Goal: Complete application form: Complete application form

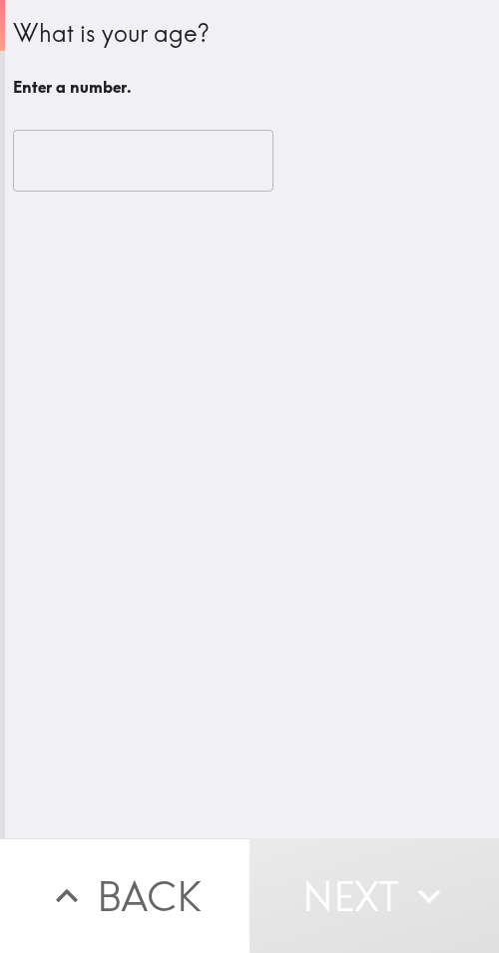
click at [71, 123] on div "​" at bounding box center [252, 161] width 478 height 110
click at [82, 157] on input "number" at bounding box center [143, 161] width 260 height 62
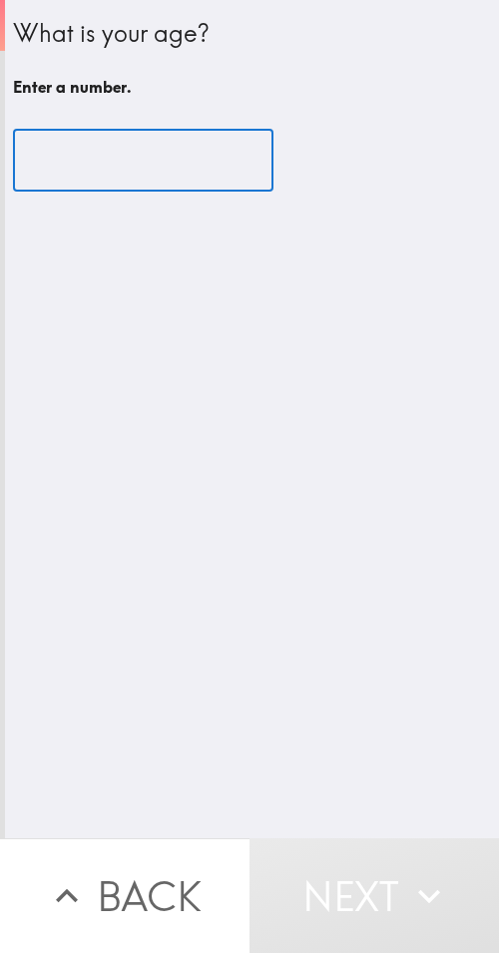
paste input "36"
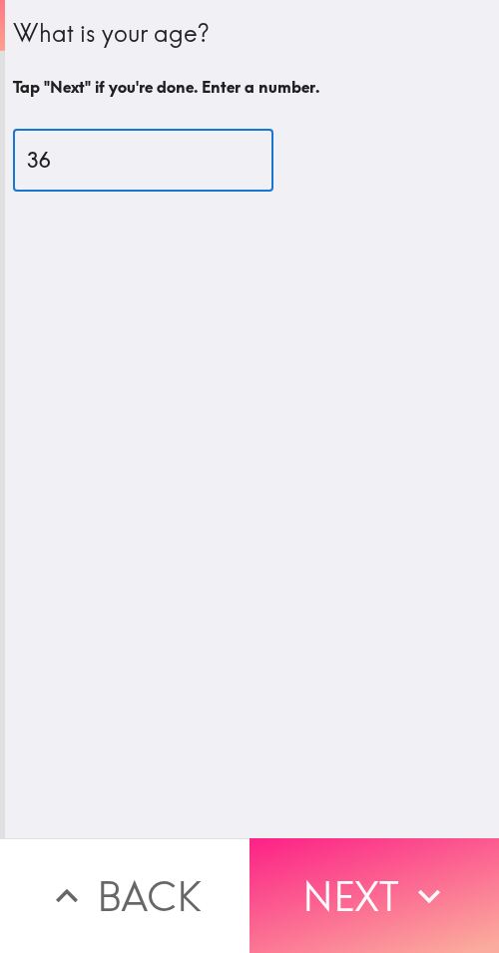
type input "36"
click at [428, 874] on icon "button" at bounding box center [429, 896] width 44 height 44
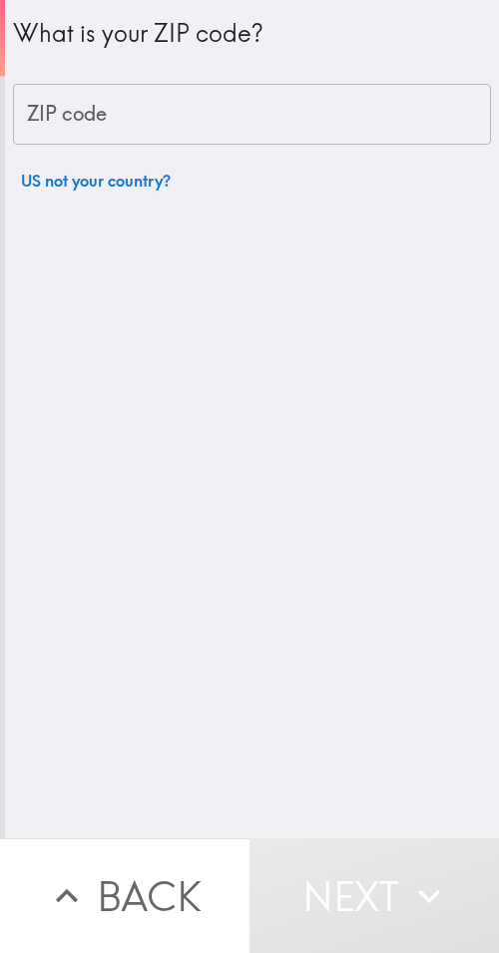
click at [173, 107] on input "ZIP code" at bounding box center [252, 115] width 478 height 62
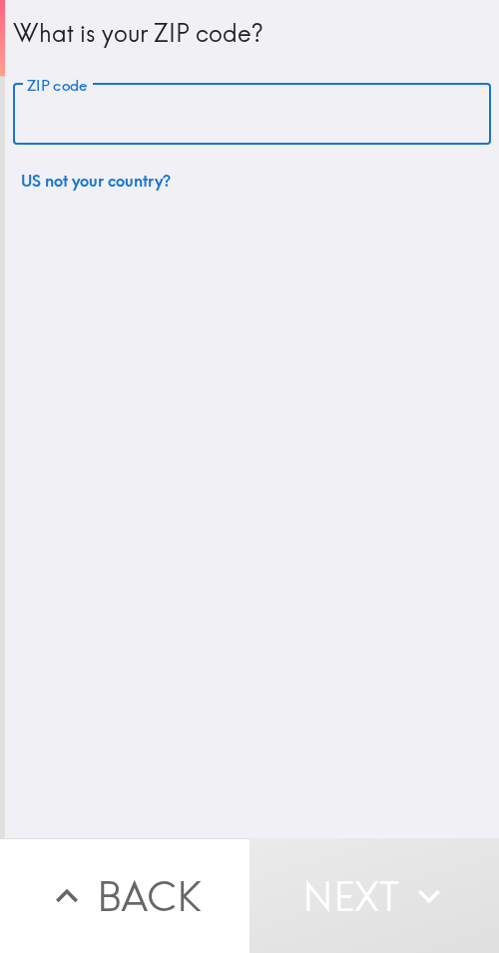
paste input "33607"
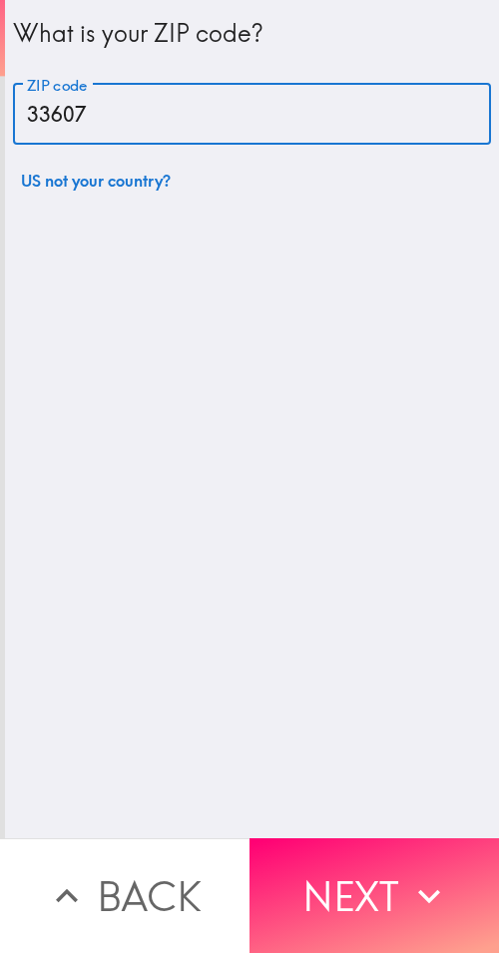
type input "33607"
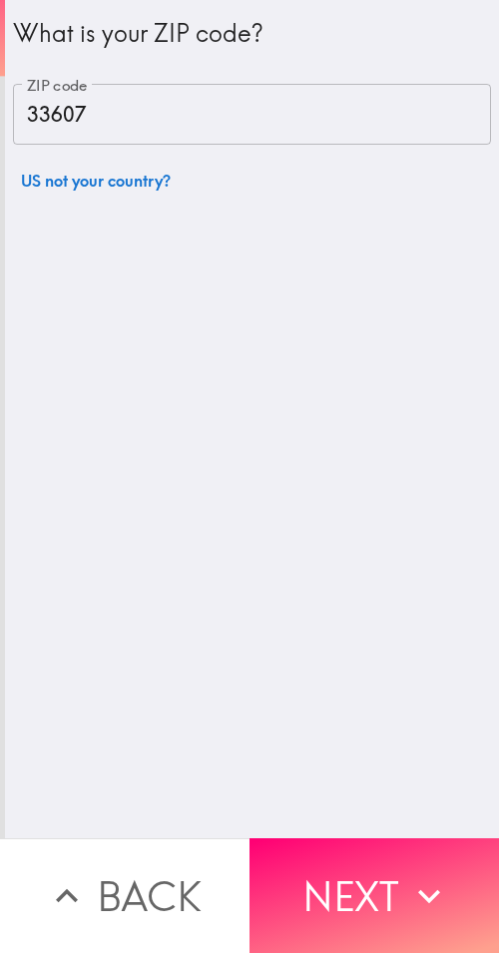
drag, startPoint x: 333, startPoint y: 885, endPoint x: 412, endPoint y: 890, distance: 79.0
click at [333, 884] on button "Next" at bounding box center [373, 895] width 249 height 115
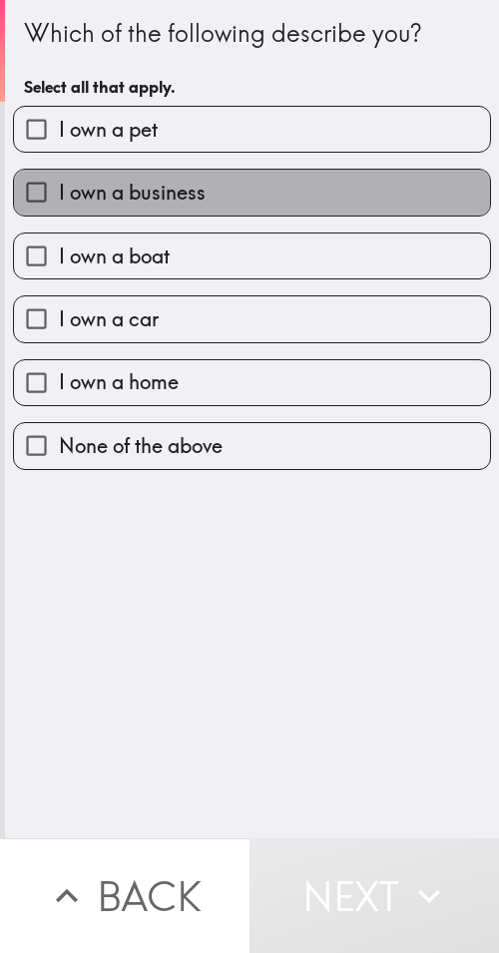
click at [268, 206] on label "I own a business" at bounding box center [252, 192] width 476 height 45
click at [59, 206] on input "I own a business" at bounding box center [36, 192] width 45 height 45
checkbox input "true"
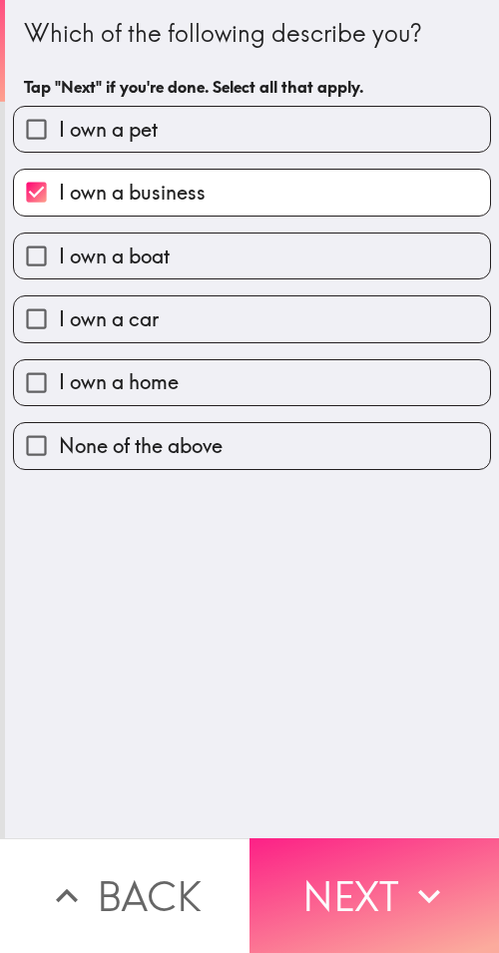
click at [449, 885] on button "Next" at bounding box center [373, 895] width 249 height 115
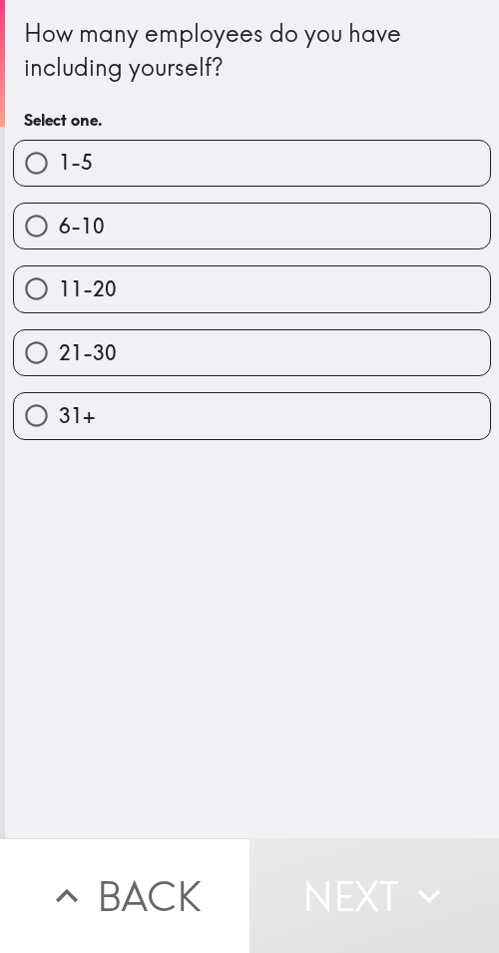
click at [268, 357] on label "21-30" at bounding box center [252, 352] width 476 height 45
click at [59, 357] on input "21-30" at bounding box center [36, 352] width 45 height 45
radio input "true"
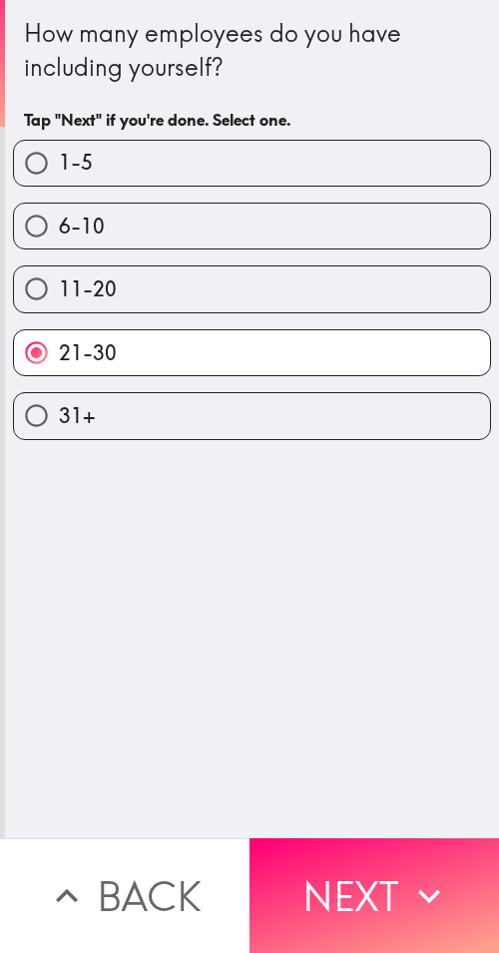
drag, startPoint x: 391, startPoint y: 877, endPoint x: 403, endPoint y: 880, distance: 12.3
click at [391, 876] on button "Next" at bounding box center [373, 895] width 249 height 115
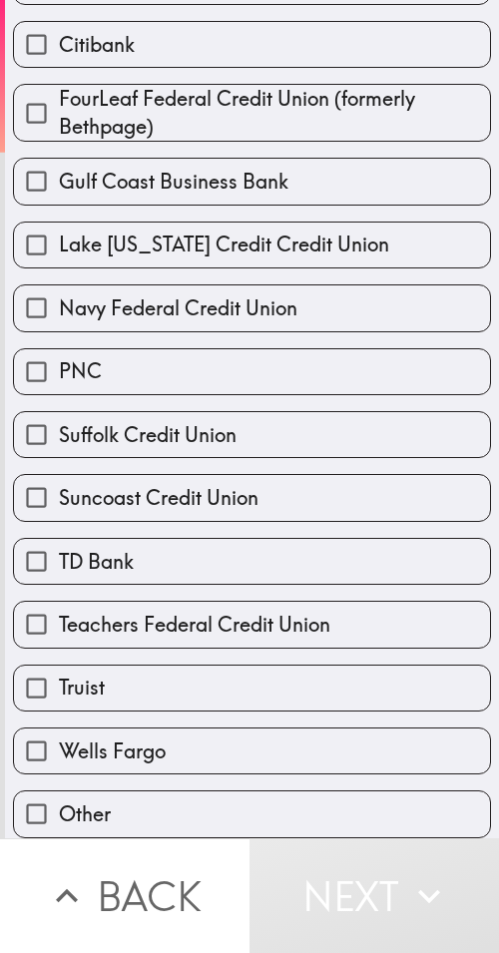
scroll to position [323, 0]
click at [316, 230] on span "Lake [US_STATE] Credit Credit Union" at bounding box center [224, 244] width 330 height 28
click at [59, 225] on input "Lake [US_STATE] Credit Credit Union" at bounding box center [36, 245] width 45 height 45
checkbox input "true"
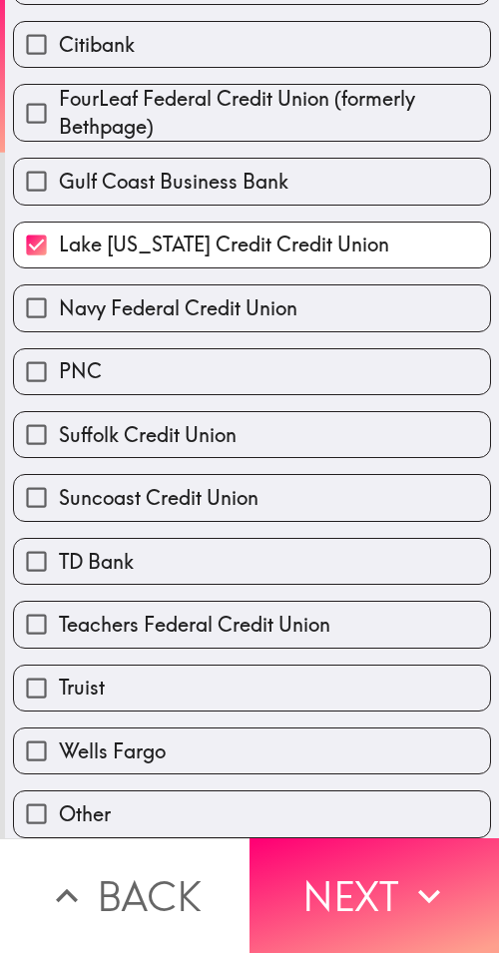
click at [387, 869] on button "Next" at bounding box center [373, 895] width 249 height 115
